Goal: Information Seeking & Learning: Learn about a topic

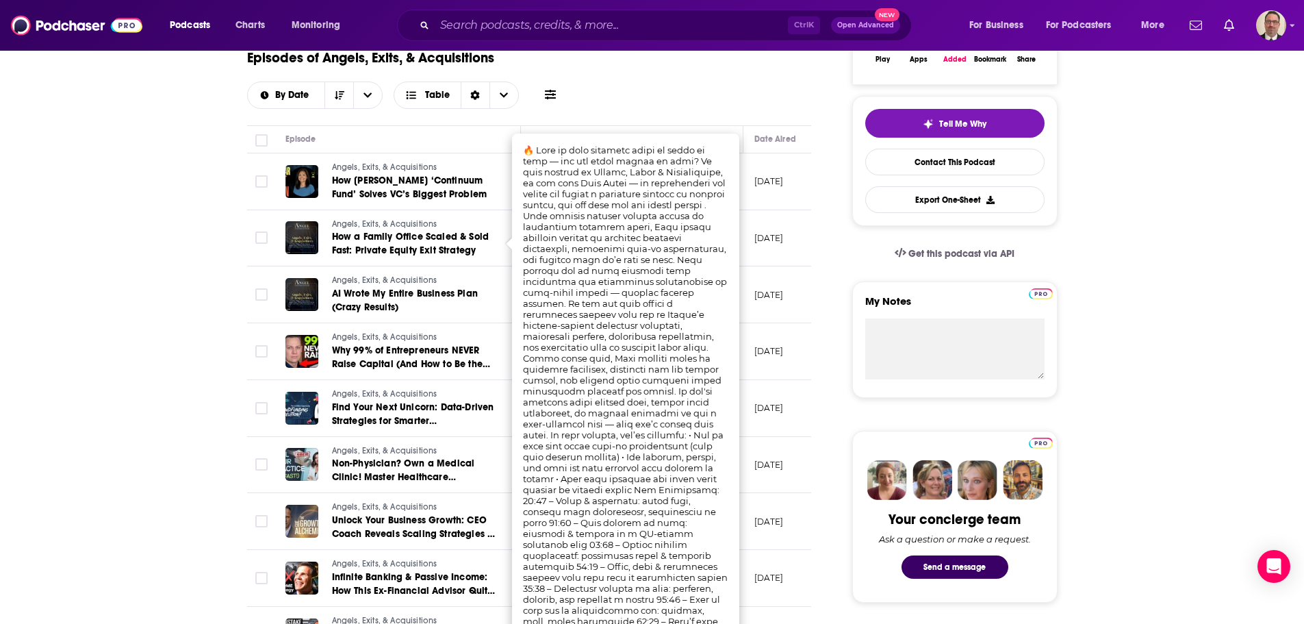
scroll to position [274, 0]
click at [490, 18] on input "Search podcasts, credits, & more..." at bounding box center [611, 25] width 353 height 22
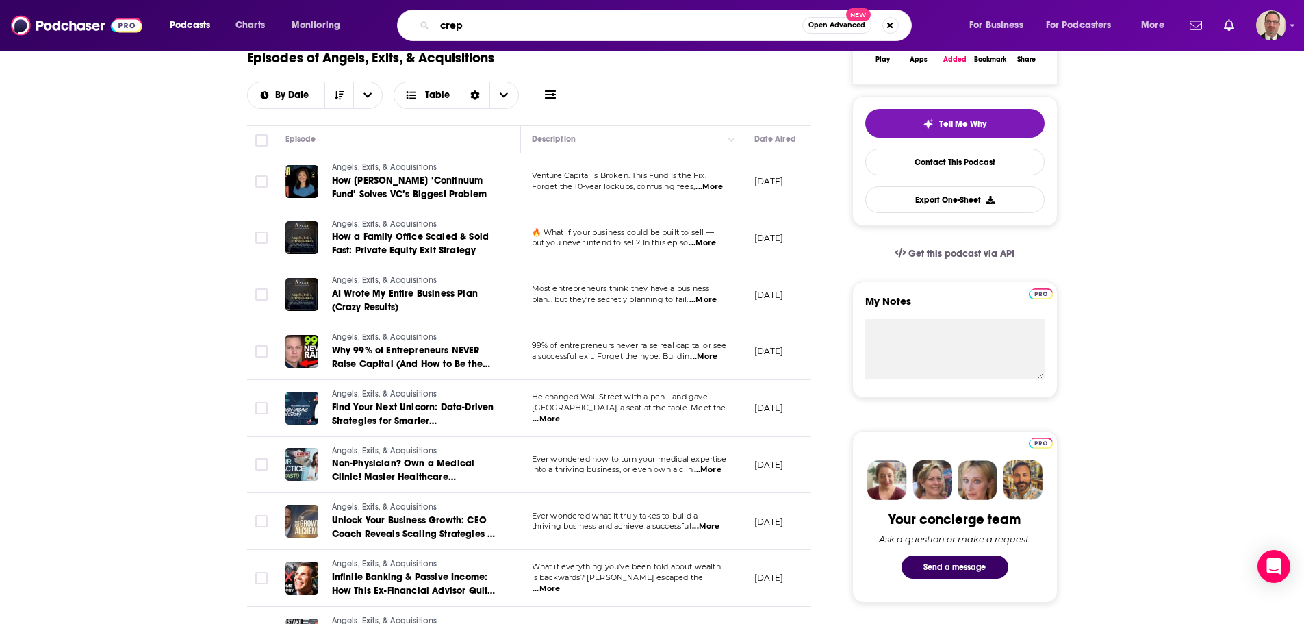
type input "crepn"
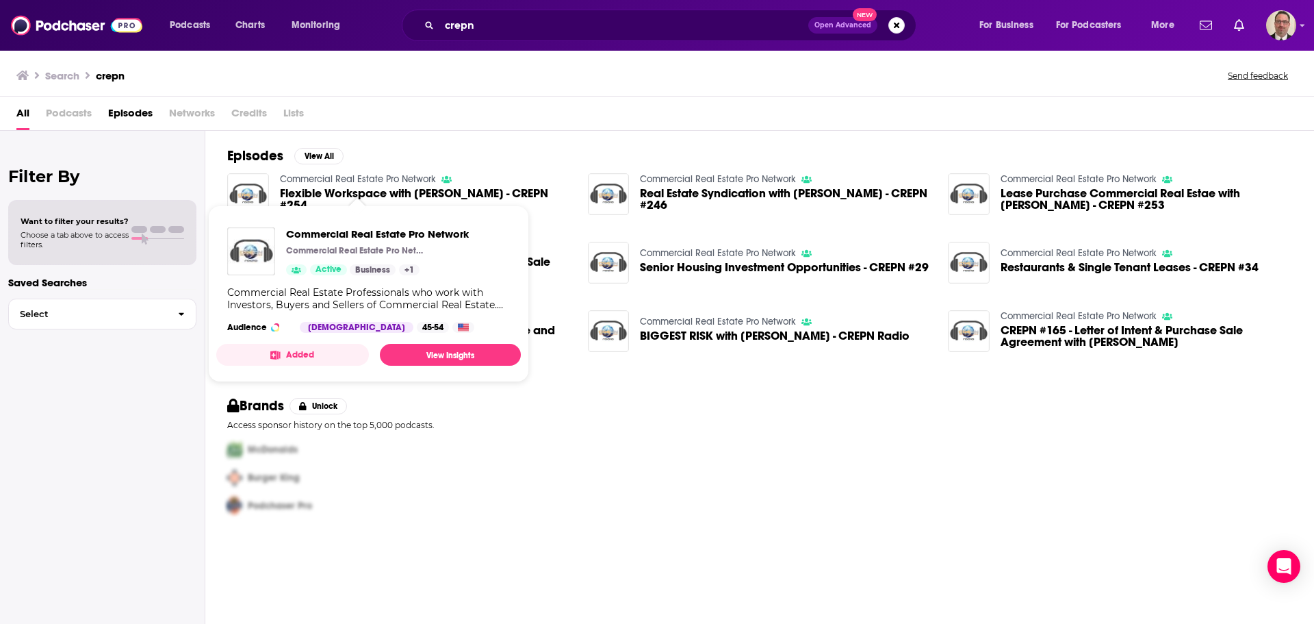
click at [344, 185] on link "Commercial Real Estate Pro Network" at bounding box center [358, 179] width 156 height 12
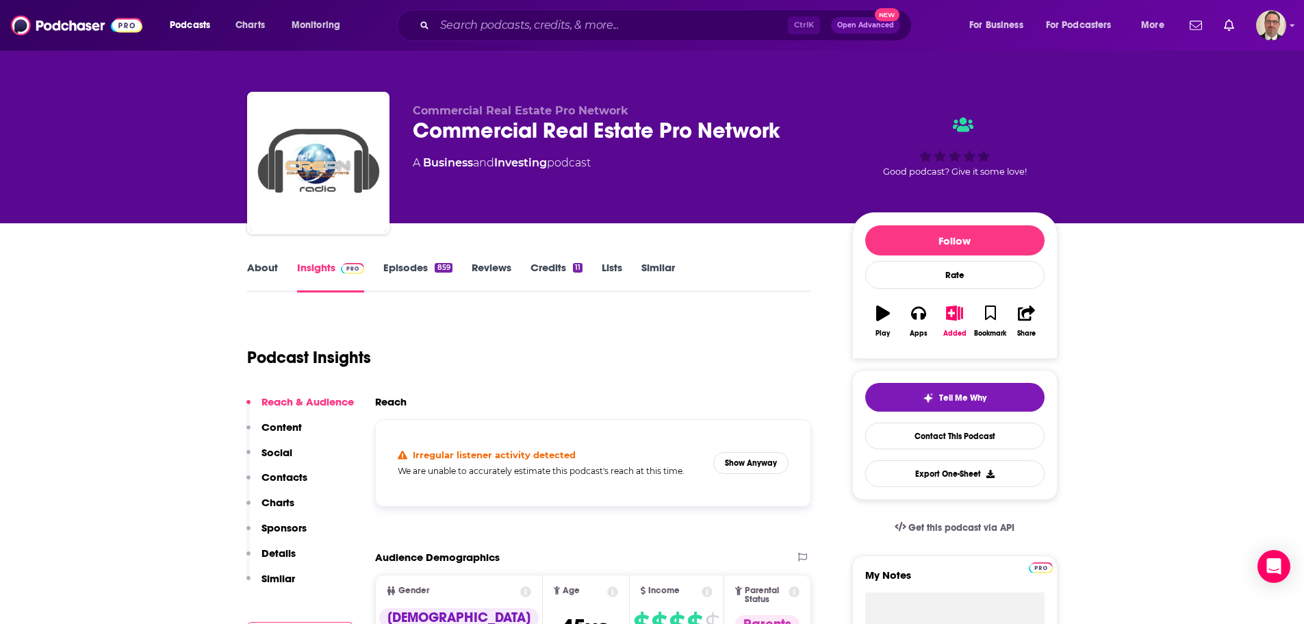
click at [409, 264] on link "Episodes 859" at bounding box center [417, 276] width 68 height 31
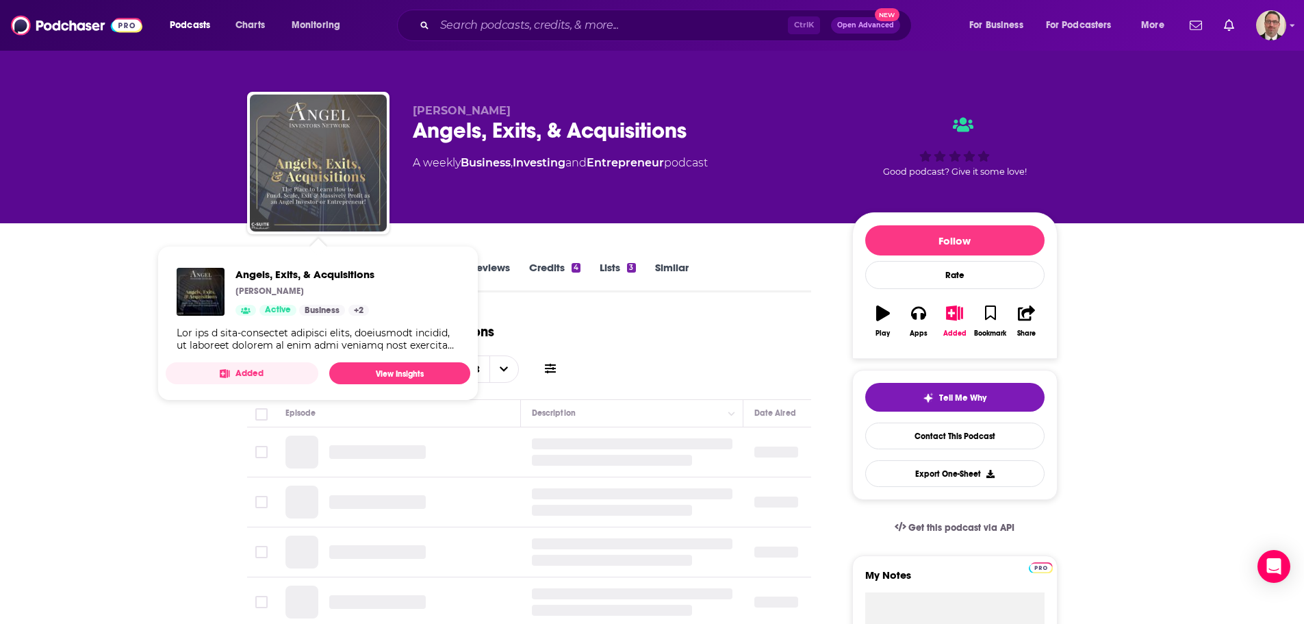
click at [323, 181] on img "Angels, Exits, & Acquisitions" at bounding box center [318, 162] width 137 height 137
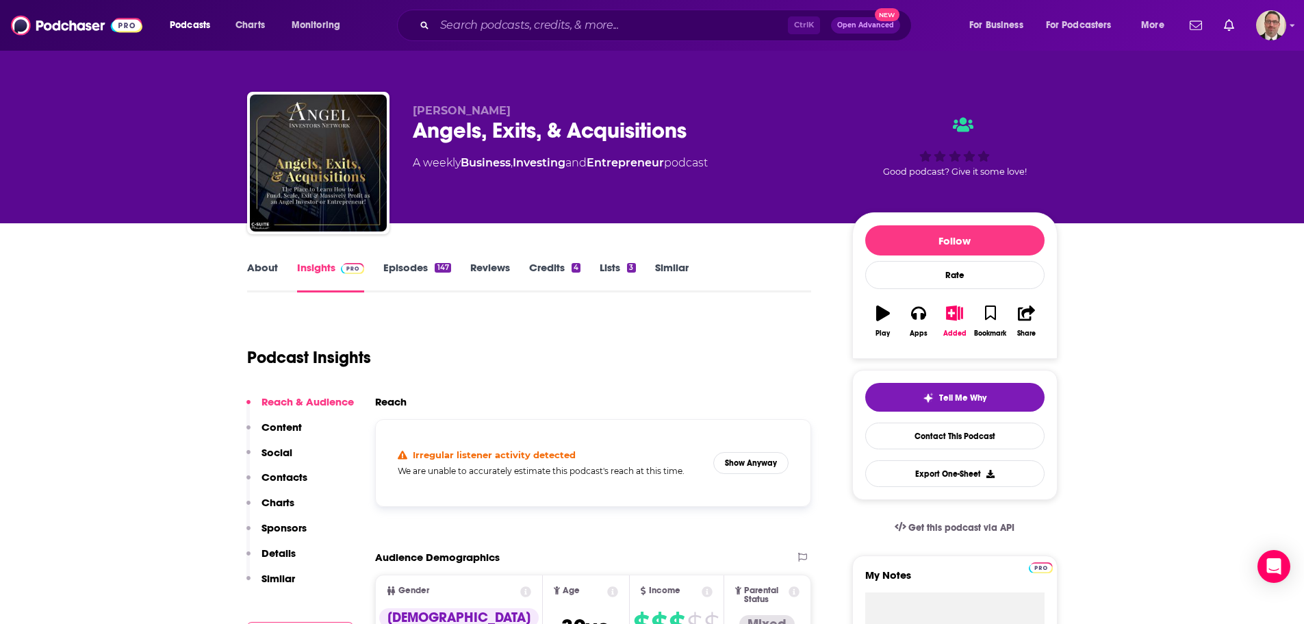
click at [262, 270] on link "About" at bounding box center [262, 276] width 31 height 31
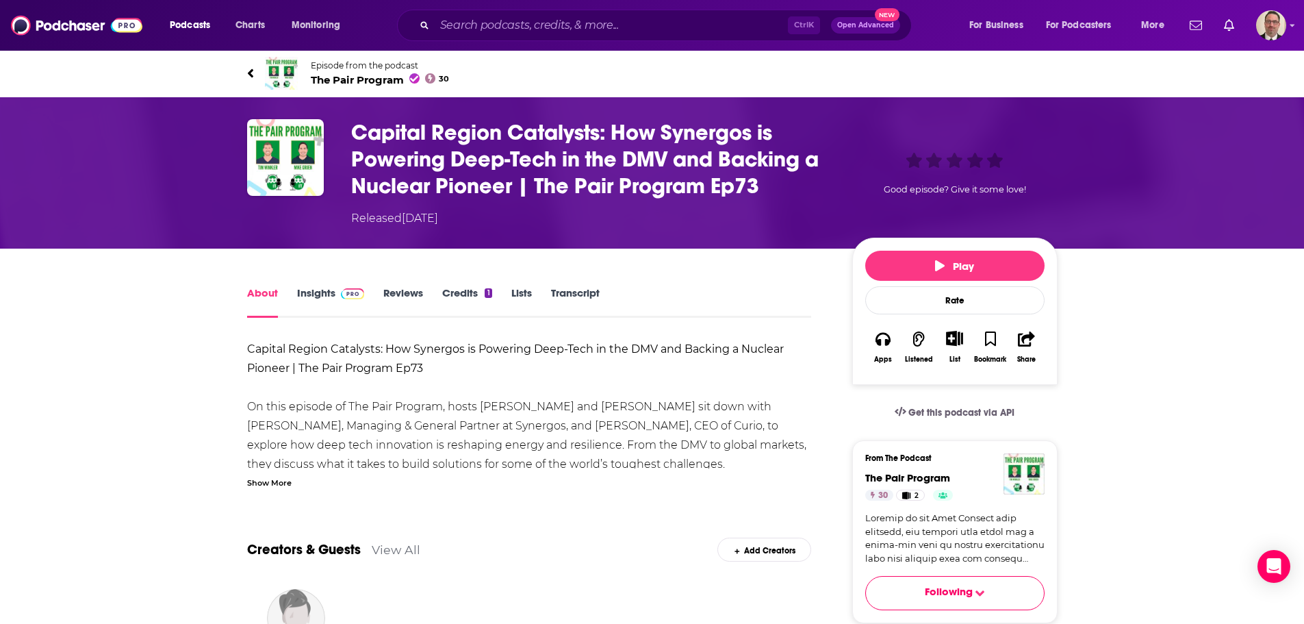
click at [351, 77] on span "The Pair Program 30" at bounding box center [380, 79] width 139 height 13
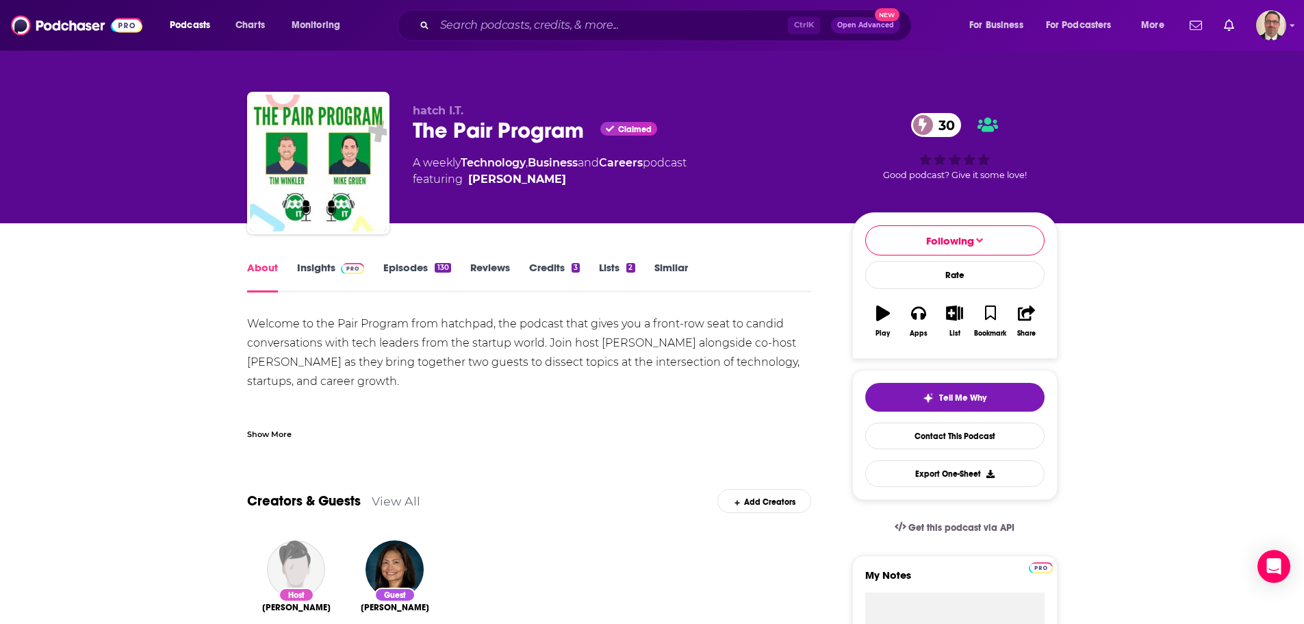
click at [410, 272] on link "Episodes 130" at bounding box center [416, 276] width 67 height 31
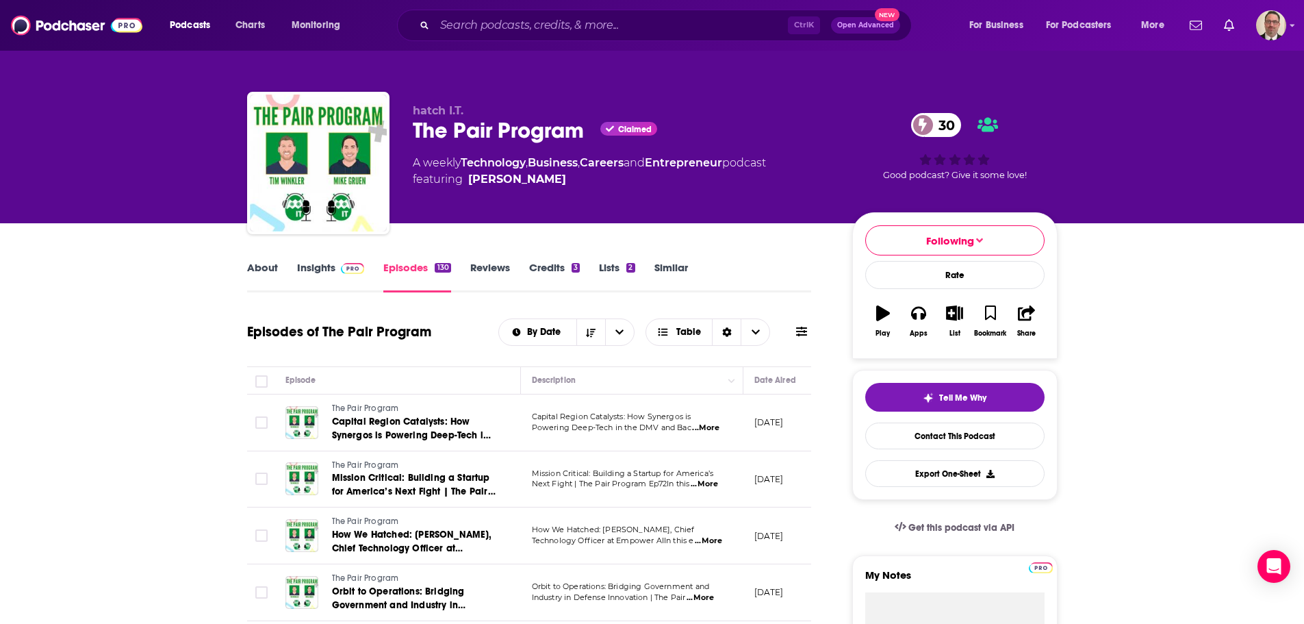
click at [351, 429] on span "Capital Region Catalysts: How Synergos is Powering Deep-Tech in the DMV and Bac…" at bounding box center [411, 442] width 159 height 53
